Goal: Task Accomplishment & Management: Manage account settings

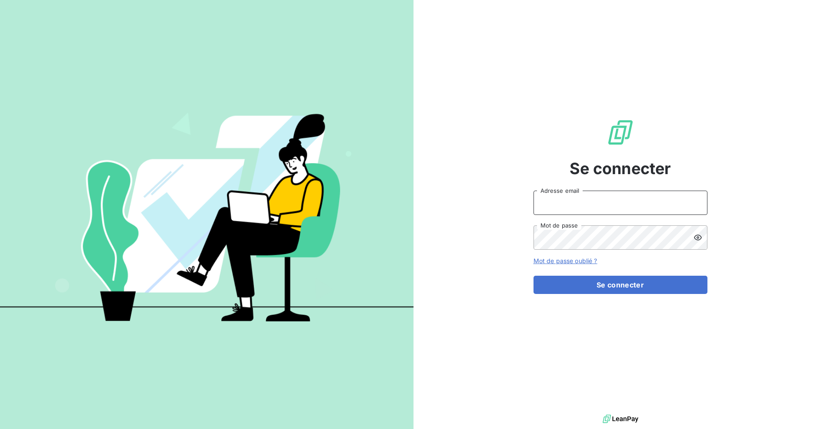
click at [574, 205] on input "Adresse email" at bounding box center [620, 203] width 174 height 24
click at [622, 214] on input "Adresse email" at bounding box center [620, 203] width 174 height 24
click at [626, 208] on input "Adresse email" at bounding box center [620, 203] width 174 height 24
click at [0, 429] on com-1password-button at bounding box center [0, 429] width 0 height 0
type input "[EMAIL_ADDRESS][DOMAIN_NAME]"
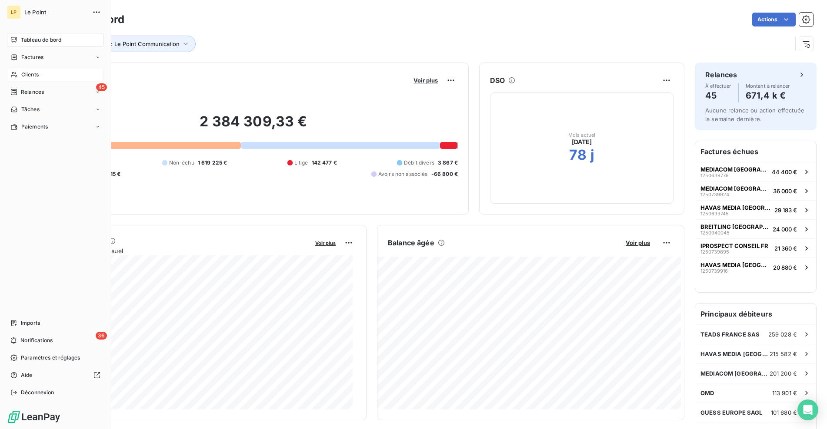
click at [29, 73] on span "Clients" at bounding box center [29, 75] width 17 height 8
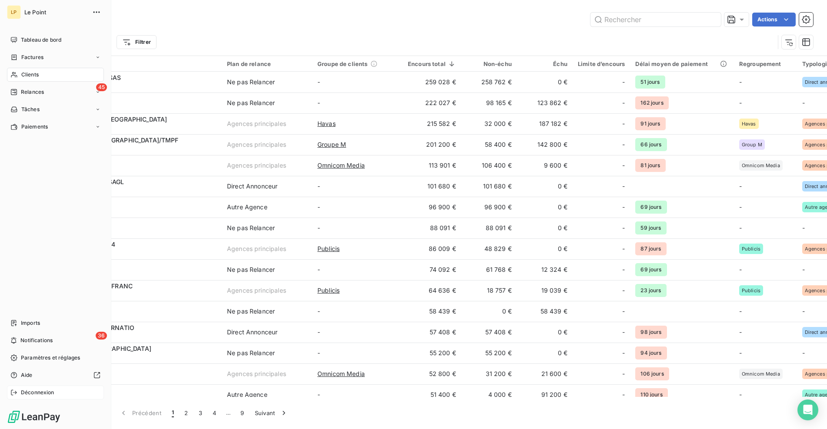
click at [23, 394] on span "Déconnexion" at bounding box center [37, 393] width 33 height 8
